Goal: Information Seeking & Learning: Learn about a topic

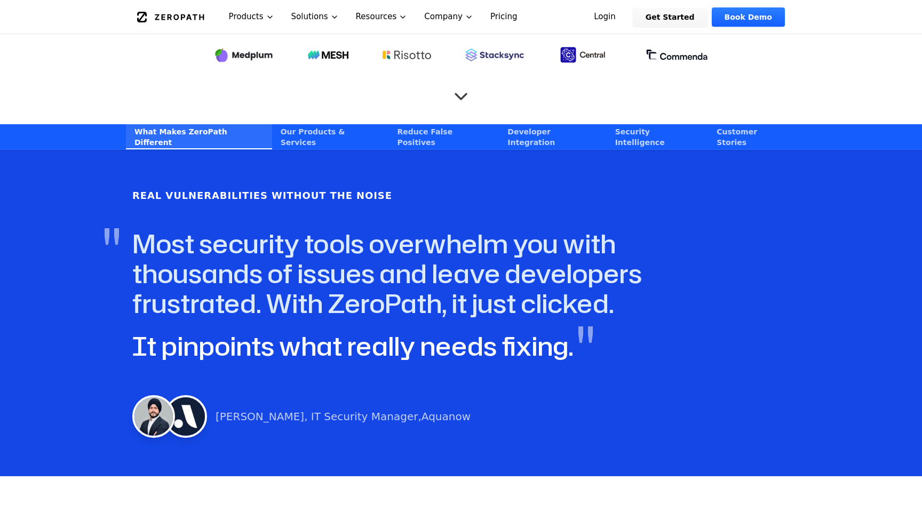
scroll to position [470, 0]
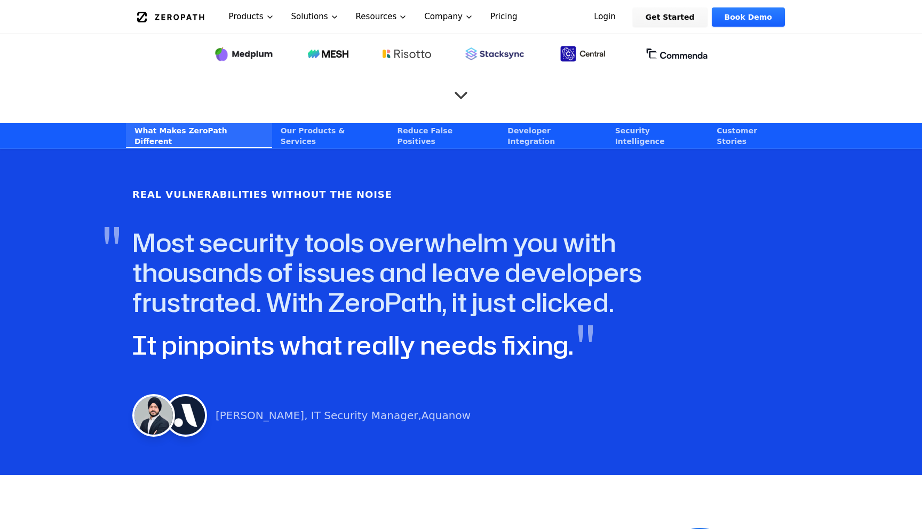
click at [272, 123] on link "Our Products & Services" at bounding box center [330, 135] width 117 height 25
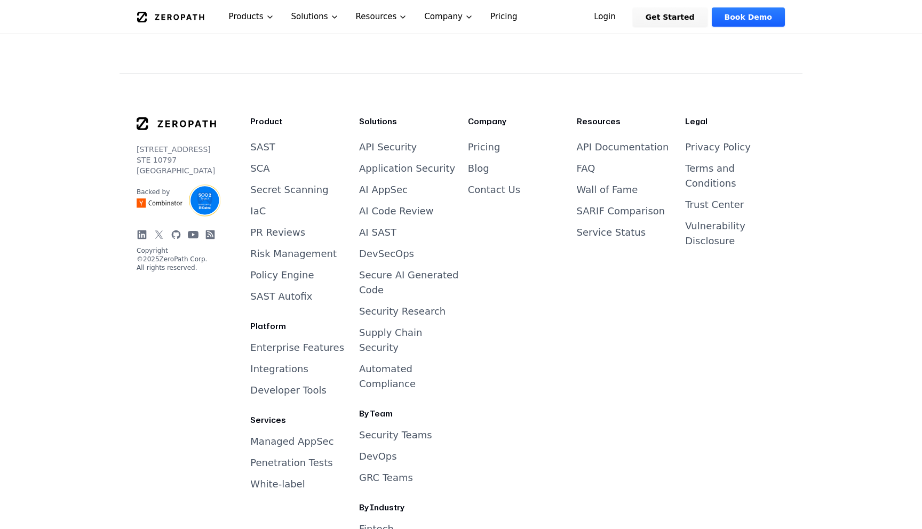
scroll to position [4331, 0]
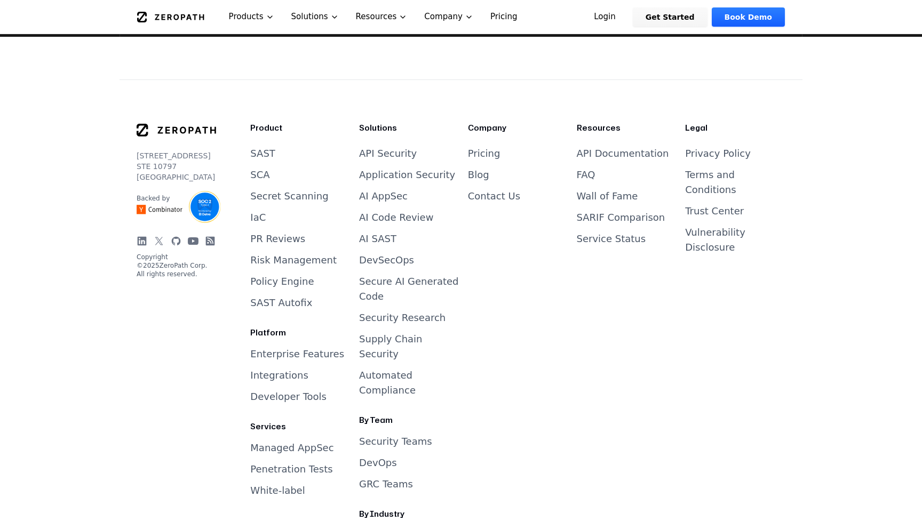
click at [585, 169] on link "FAQ" at bounding box center [586, 174] width 19 height 11
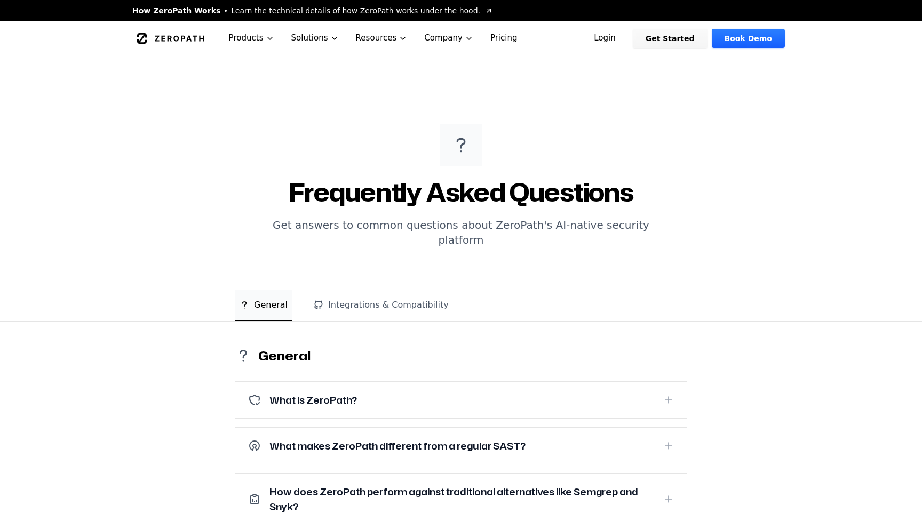
click at [508, 393] on div "What is ZeroPath?" at bounding box center [451, 400] width 407 height 15
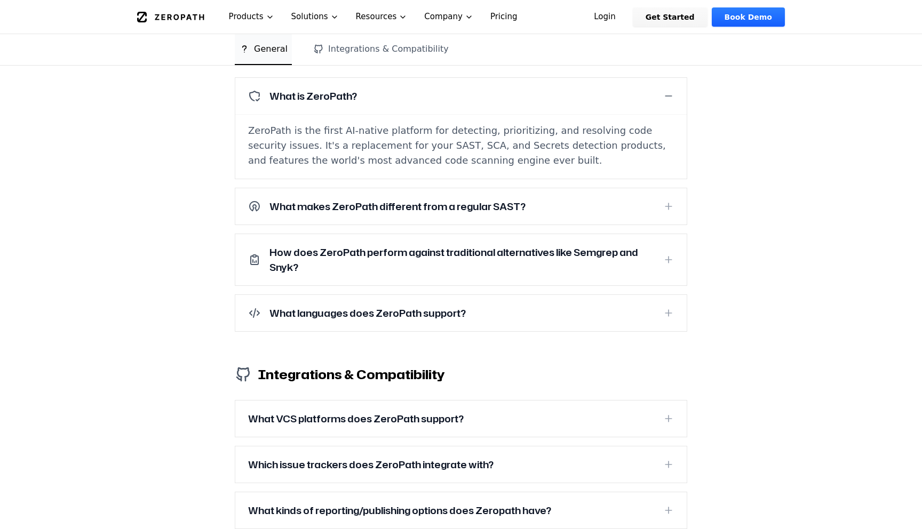
scroll to position [377, 0]
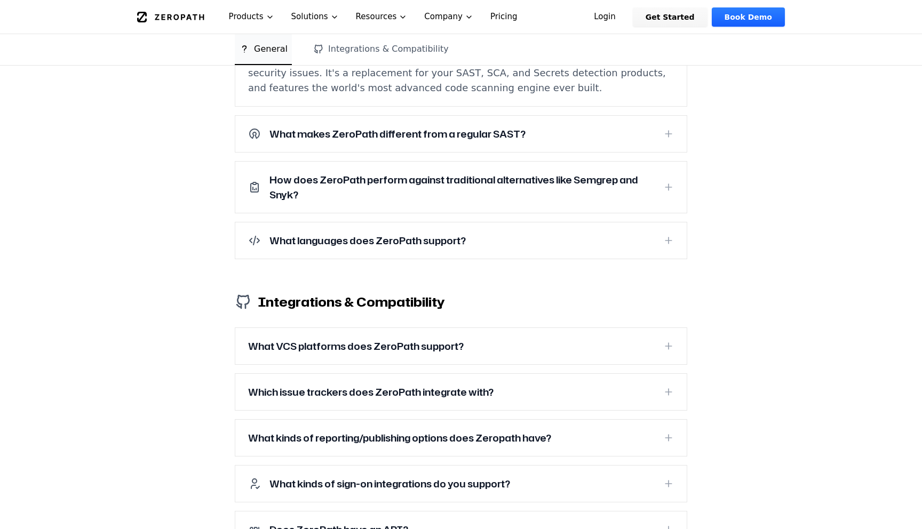
click at [532, 172] on h3 "How does ZeroPath perform against traditional alternatives like Semgrep and Sny…" at bounding box center [462, 187] width 385 height 30
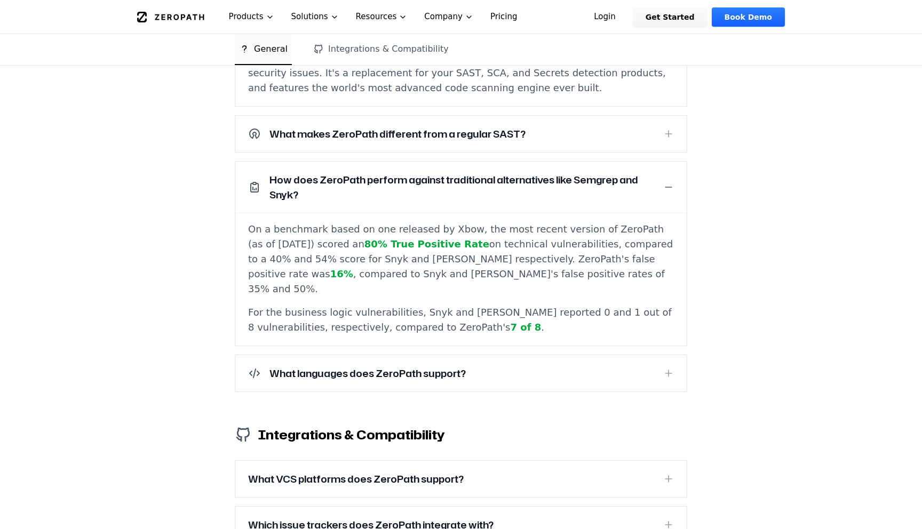
drag, startPoint x: 463, startPoint y: 216, endPoint x: 506, endPoint y: 256, distance: 58.6
click at [506, 256] on p "On a benchmark based on one released by Xbow, the most recent version of ZeroPa…" at bounding box center [461, 259] width 426 height 75
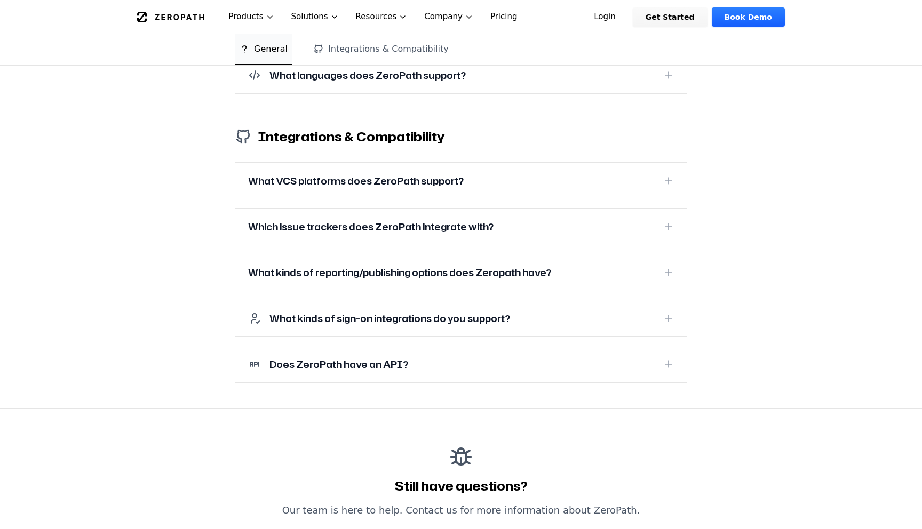
scroll to position [731, 0]
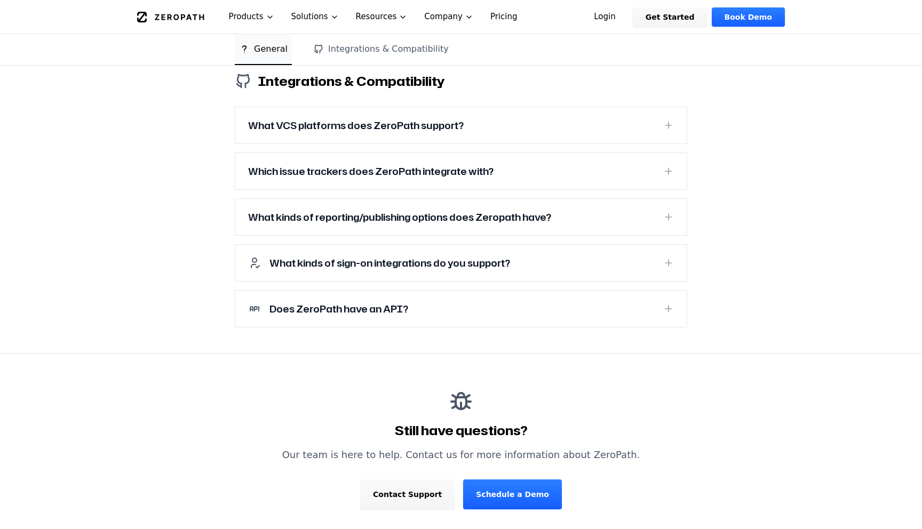
click at [504, 107] on button "What VCS platforms does ZeroPath support?" at bounding box center [461, 125] width 452 height 36
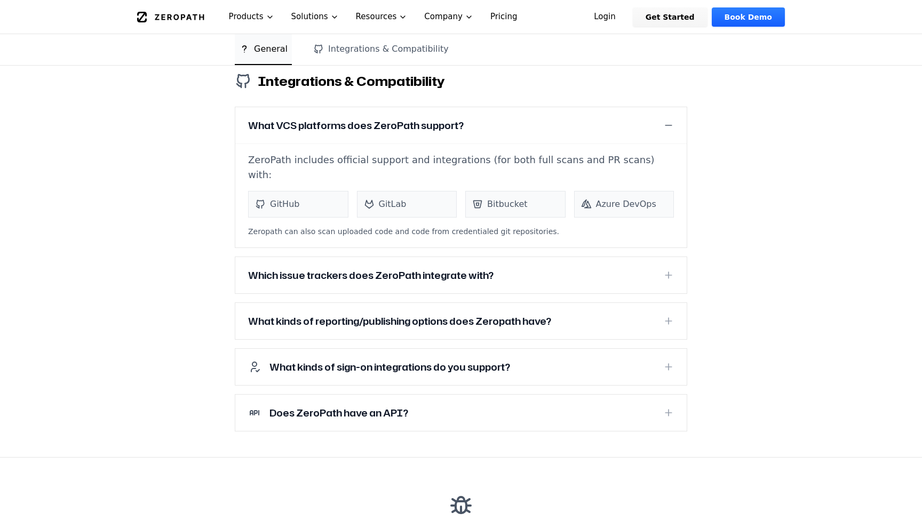
click at [501, 268] on div "Which issue trackers does ZeroPath integrate with?" at bounding box center [451, 275] width 407 height 15
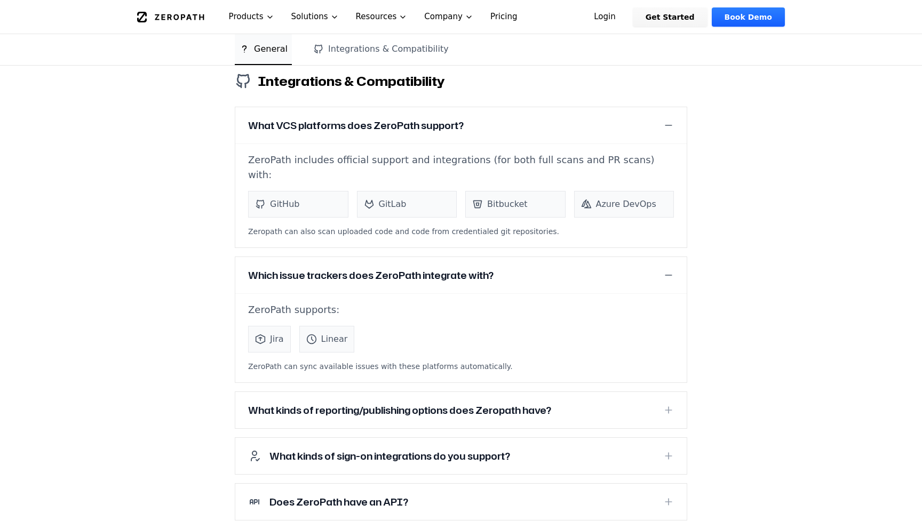
click at [493, 403] on h3 "What kinds of reporting/publishing options does Zeropath have?" at bounding box center [399, 410] width 303 height 15
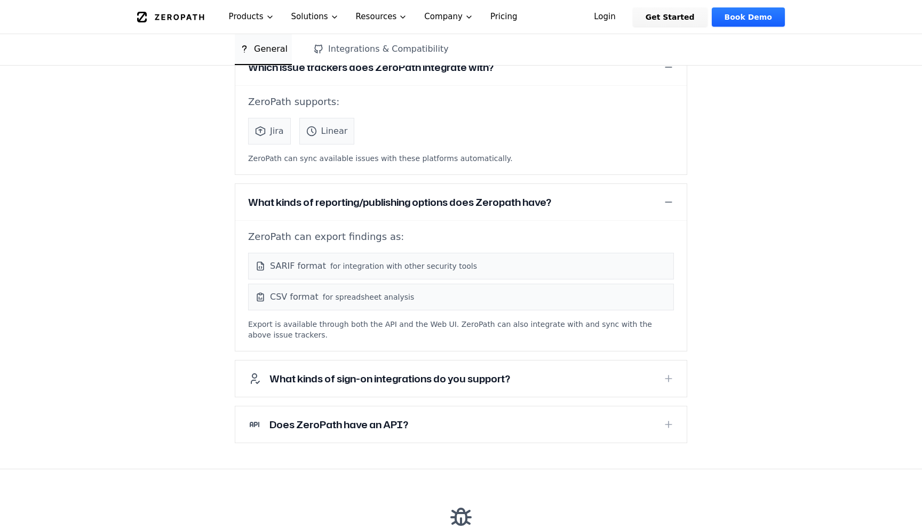
scroll to position [971, 0]
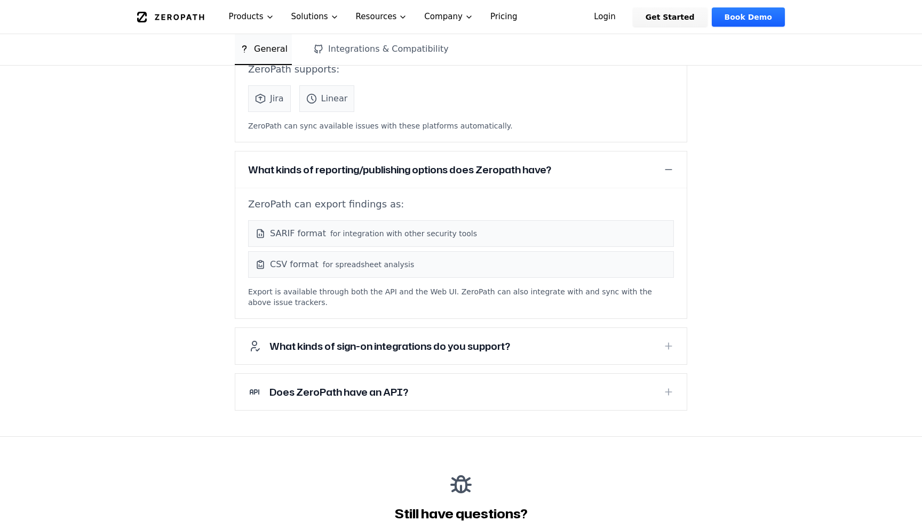
click at [499, 339] on h3 "What kinds of sign-on integrations do you support?" at bounding box center [390, 346] width 241 height 15
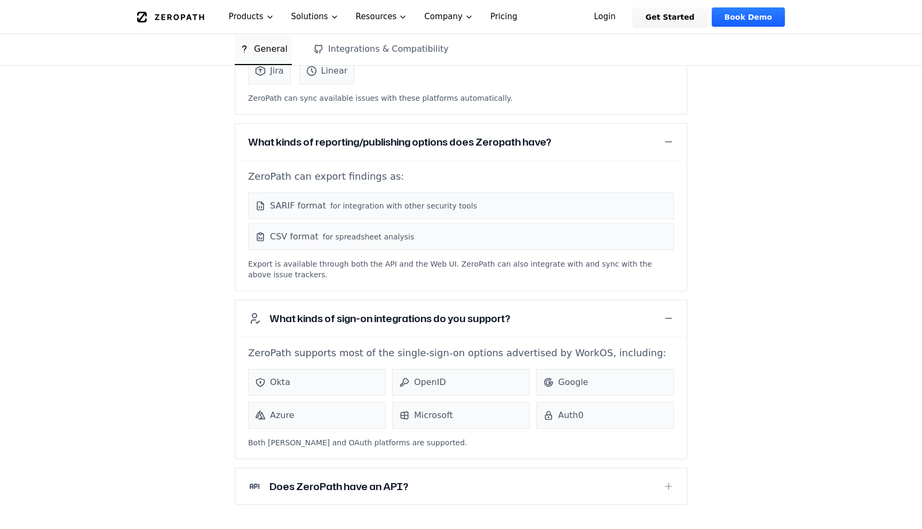
scroll to position [1053, 0]
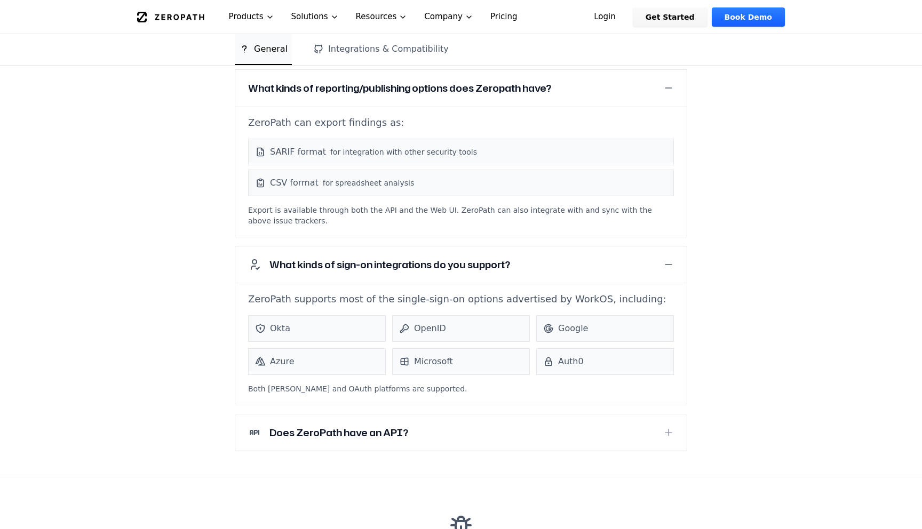
click at [474, 425] on div "Does ZeroPath have an API?" at bounding box center [451, 432] width 407 height 15
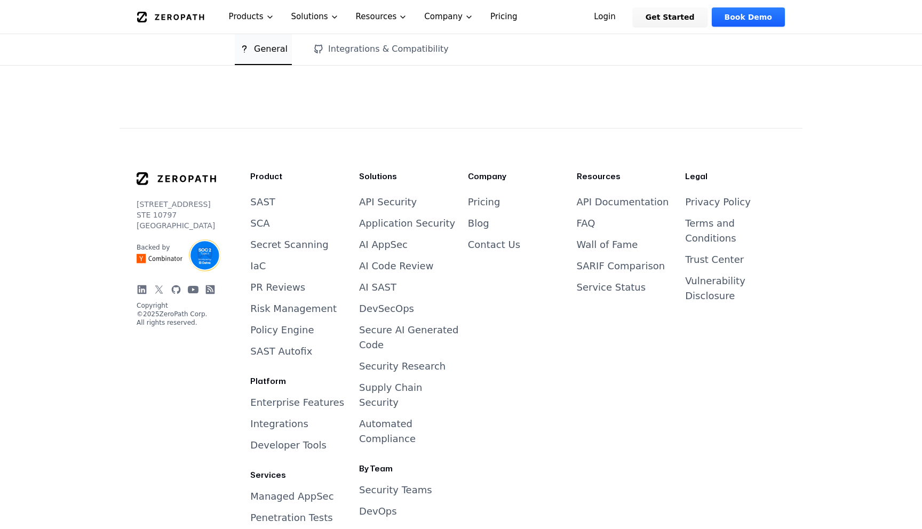
scroll to position [1768, 0]
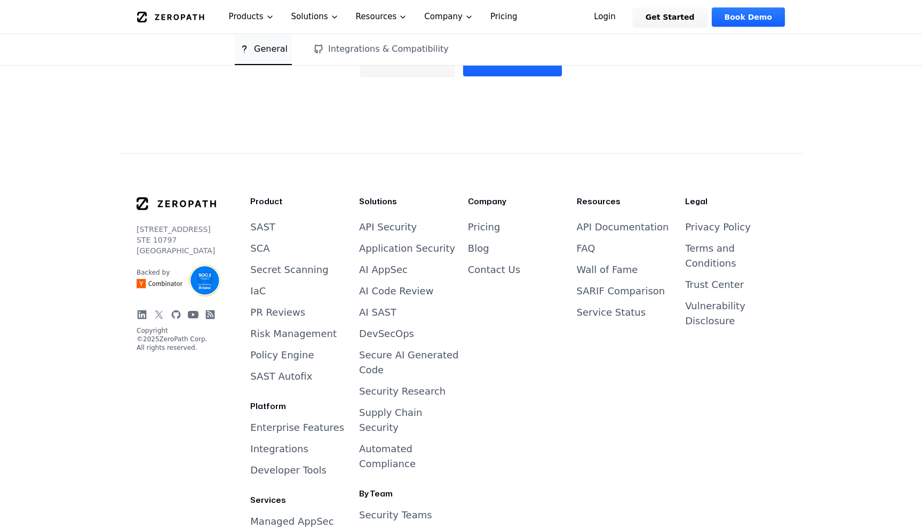
click at [478, 221] on link "Pricing" at bounding box center [484, 226] width 33 height 11
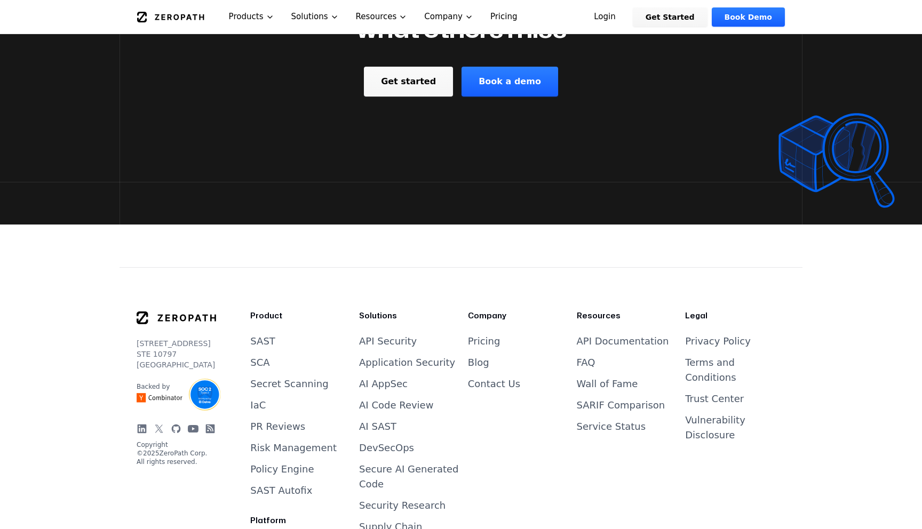
scroll to position [2221, 0]
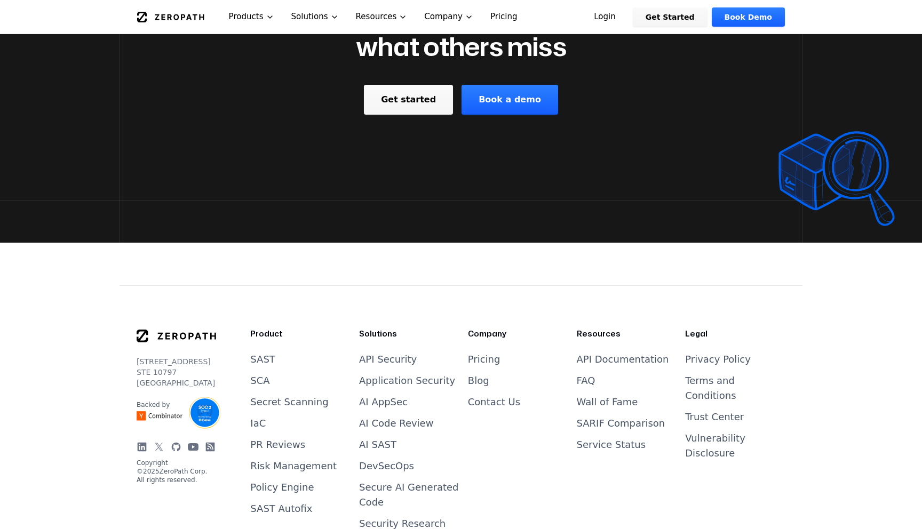
click at [480, 397] on link "Contact Us" at bounding box center [494, 402] width 52 height 11
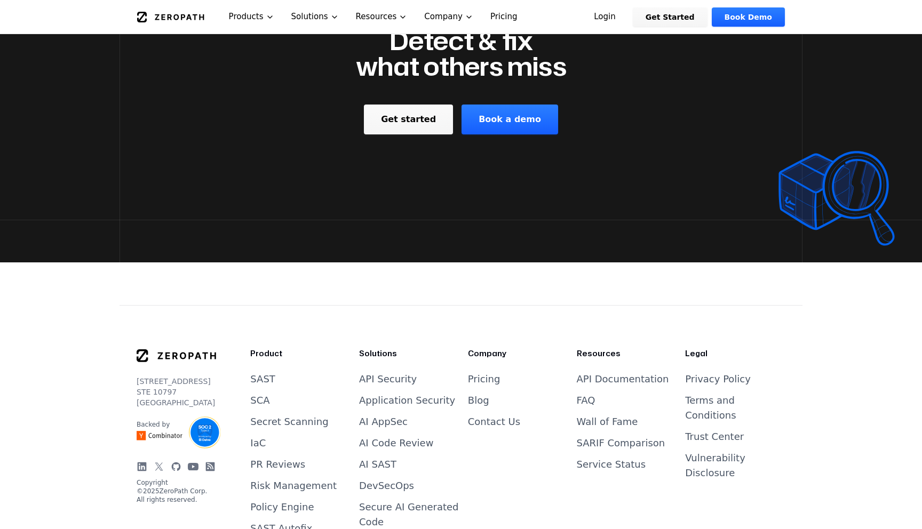
scroll to position [2135, 0]
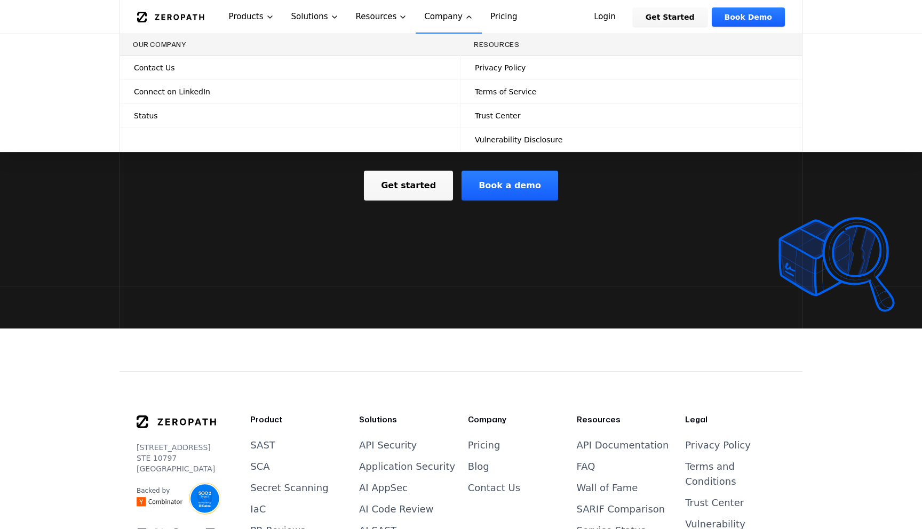
click at [162, 112] on link "Status" at bounding box center [290, 115] width 341 height 23
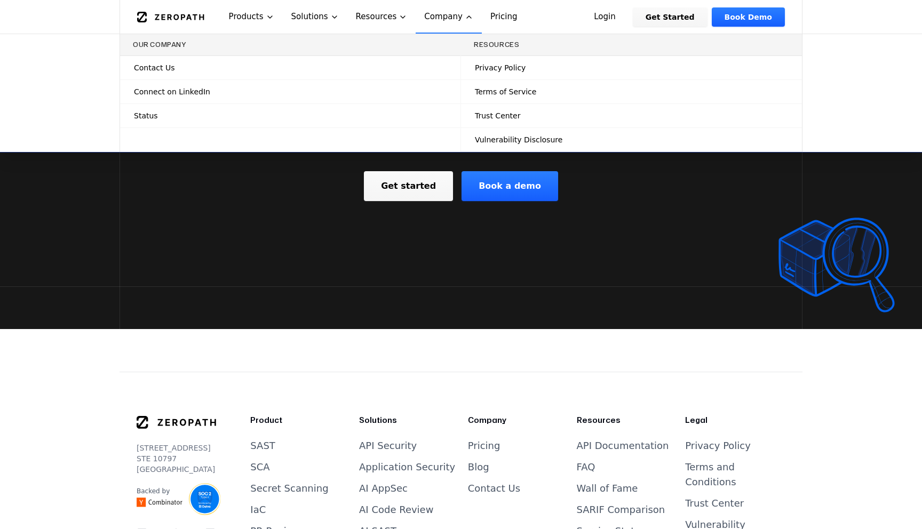
scroll to position [2135, 0]
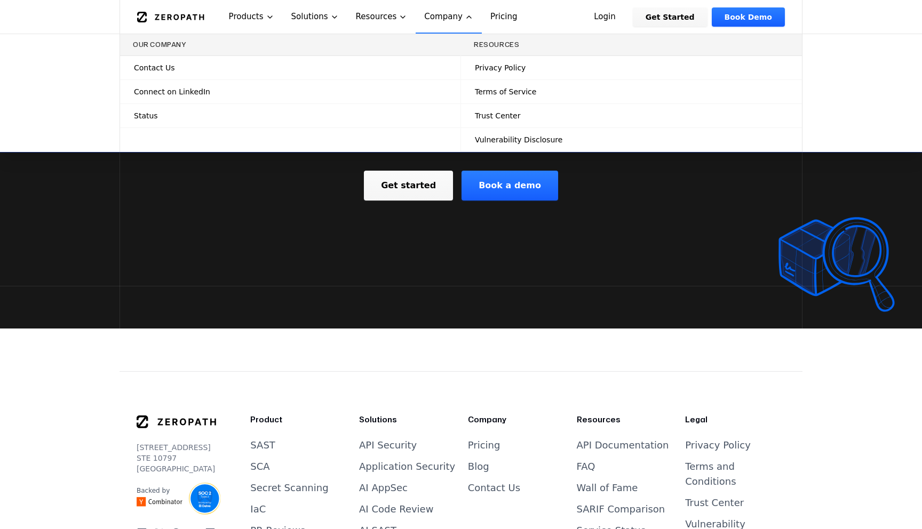
click at [498, 115] on span "Trust Center" at bounding box center [497, 115] width 45 height 11
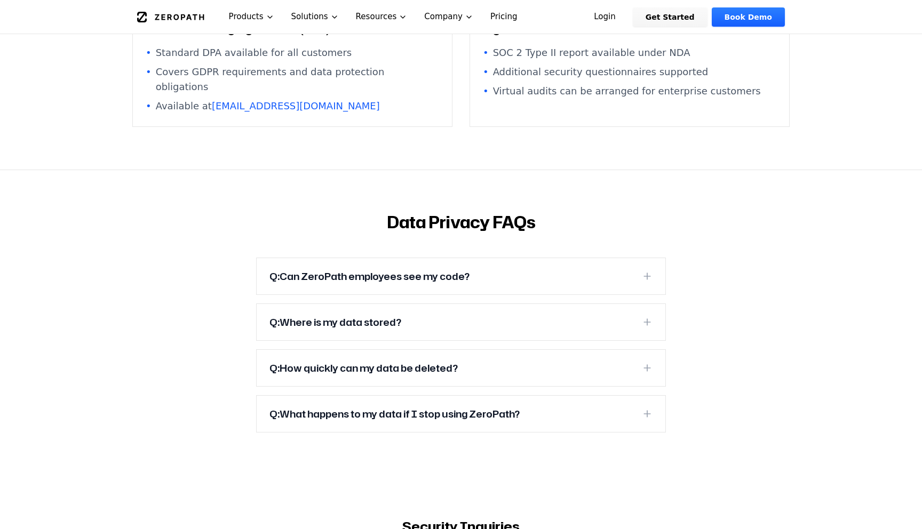
scroll to position [3262, 0]
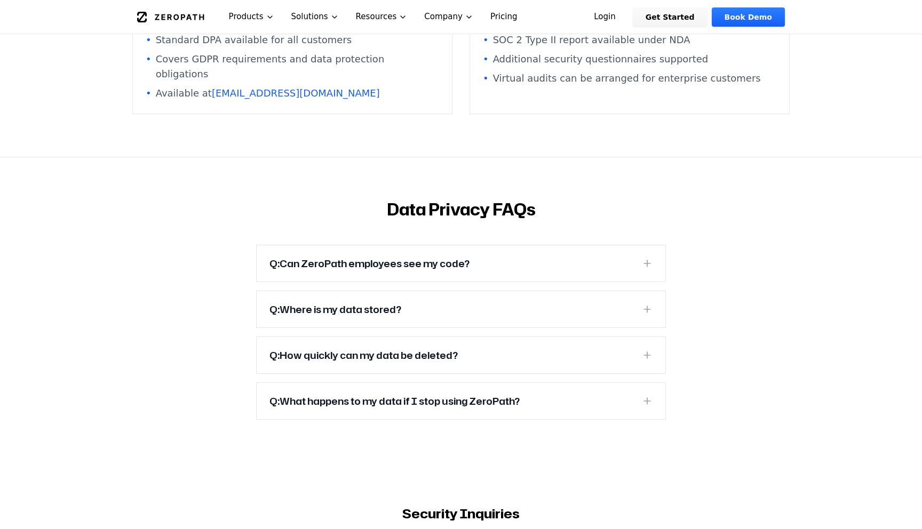
click at [395, 256] on h3 "Q: Can ZeroPath employees see my code?" at bounding box center [370, 263] width 200 height 15
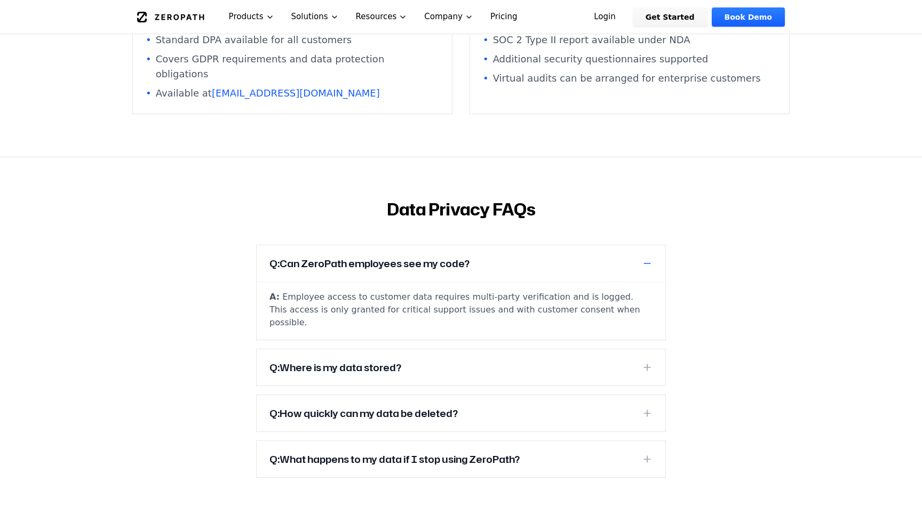
click at [410, 350] on button "Q: Where is my data stored?" at bounding box center [461, 368] width 409 height 36
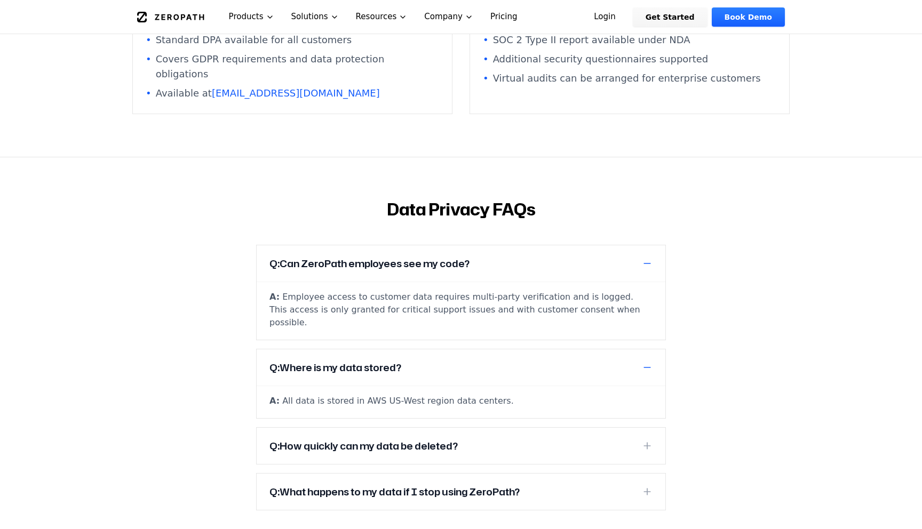
click at [423, 439] on h3 "Q: How quickly can my data be deleted?" at bounding box center [364, 446] width 188 height 15
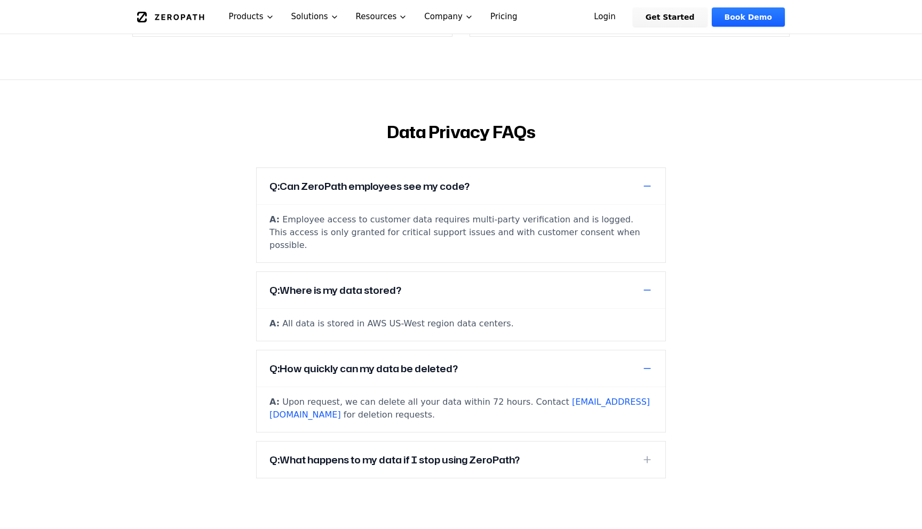
scroll to position [3346, 0]
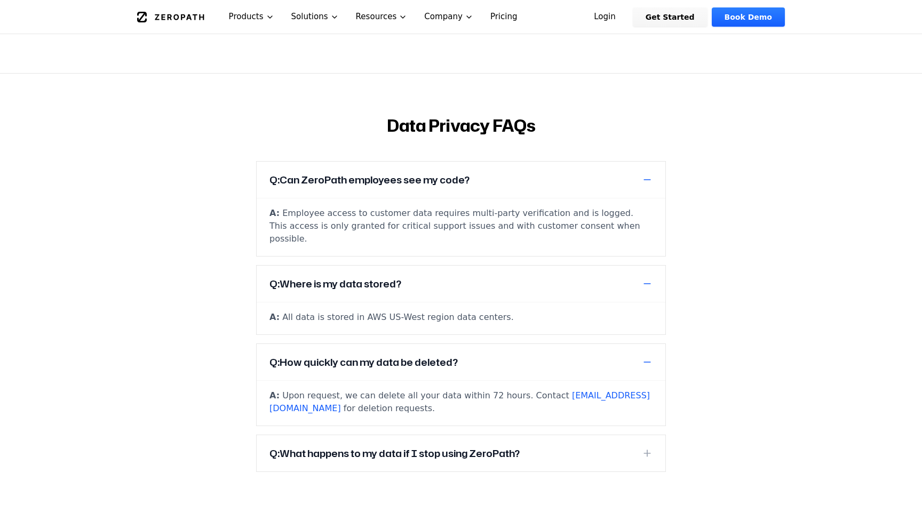
click at [426, 446] on h3 "Q: What happens to my data if I stop using ZeroPath?" at bounding box center [395, 453] width 250 height 15
click at [471, 436] on section "Data Privacy FAQs Q: Can ZeroPath employees see my code? A: Employee access to …" at bounding box center [461, 316] width 922 height 487
